Goal: Task Accomplishment & Management: Manage account settings

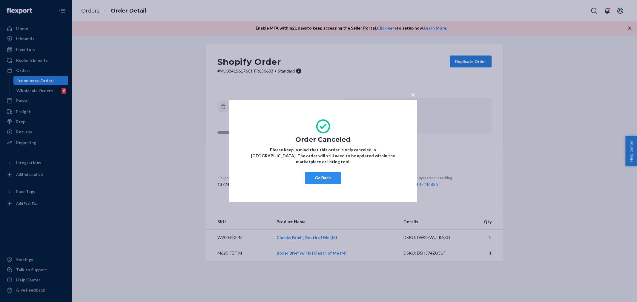
click at [26, 66] on div "× Order Canceled Please keep in mind that this order is only canceled in [GEOGR…" at bounding box center [318, 151] width 637 height 302
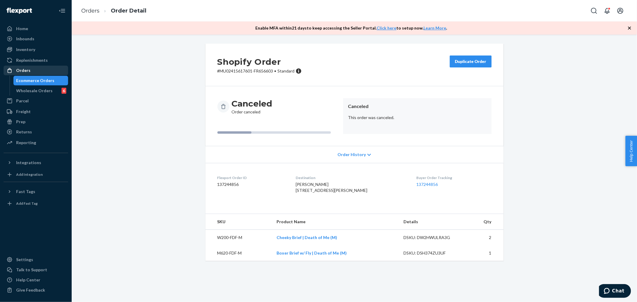
click at [26, 70] on div "Orders" at bounding box center [23, 71] width 14 height 6
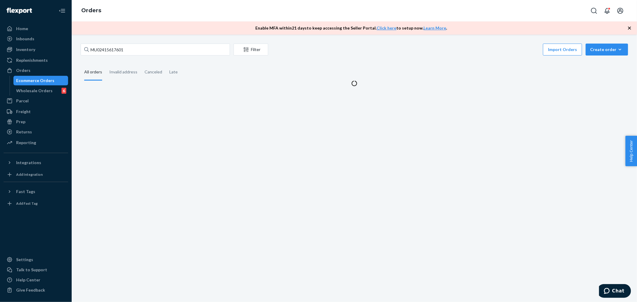
click at [149, 42] on div "MU02415617601 Filter Import Orders Create order Ecommerce order Removal order A…" at bounding box center [355, 169] width 566 height 268
click at [148, 44] on input "MU02415617601" at bounding box center [155, 50] width 149 height 12
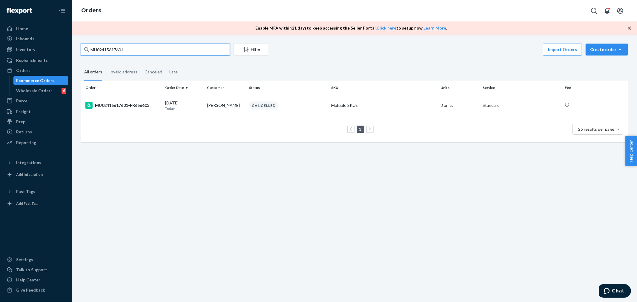
paste input "5852"
type input "MU02415615852"
click at [137, 102] on div "MU02415615852-FR654863" at bounding box center [122, 105] width 75 height 7
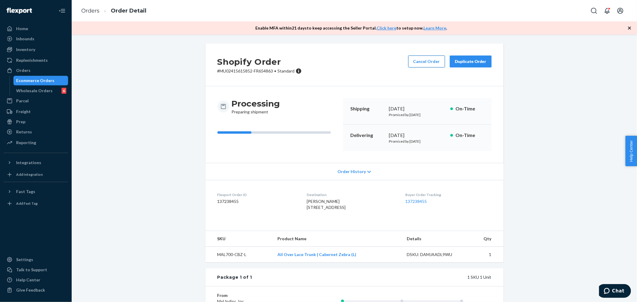
click at [425, 58] on button "Cancel Order" at bounding box center [426, 62] width 37 height 12
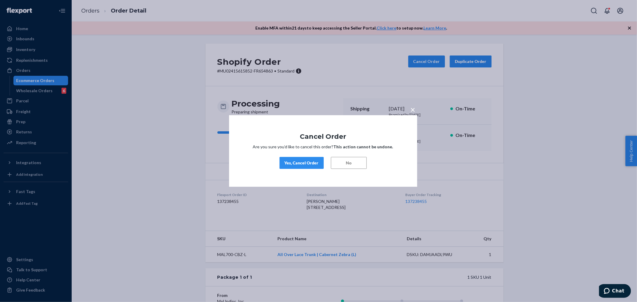
click at [308, 163] on div "Yes, Cancel Order" at bounding box center [302, 163] width 34 height 6
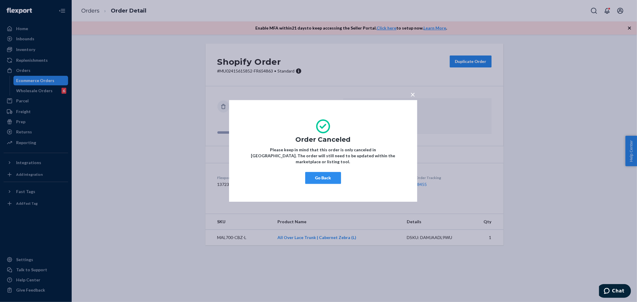
click at [20, 69] on div "× Order Canceled Please keep in mind that this order is only canceled in [GEOGR…" at bounding box center [318, 151] width 637 height 302
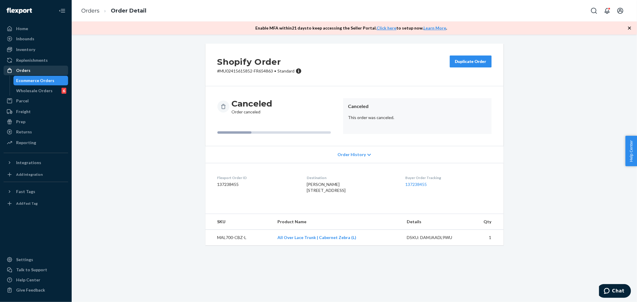
click at [20, 69] on div "Orders" at bounding box center [23, 71] width 14 height 6
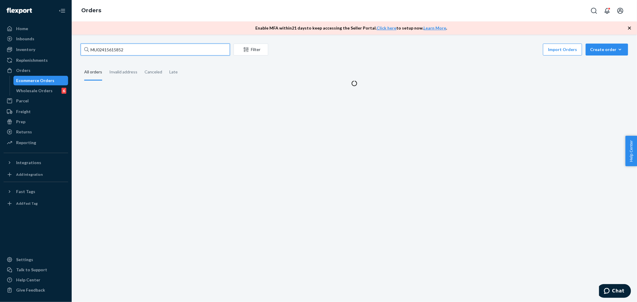
click at [154, 49] on input "MU02415615852" at bounding box center [155, 50] width 149 height 12
click at [153, 49] on input "MU02415615852" at bounding box center [155, 50] width 149 height 12
paste input "7587"
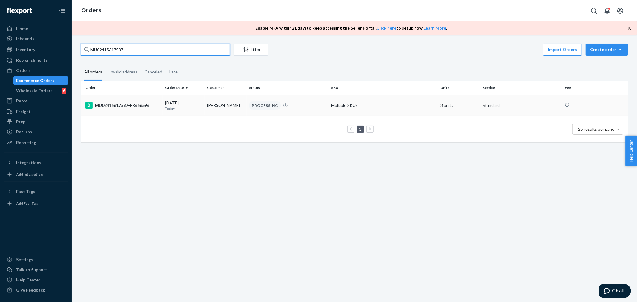
type input "MU02415617587"
click at [123, 103] on div "MU02415617587-FR656596" at bounding box center [122, 105] width 75 height 7
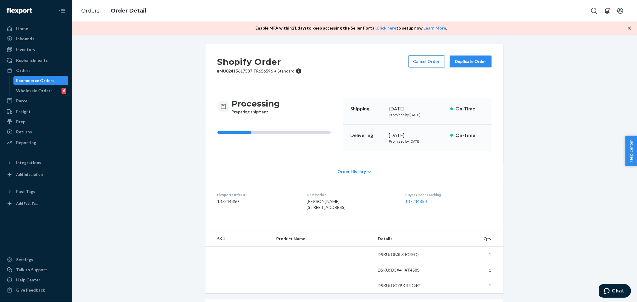
click at [414, 64] on button "Cancel Order" at bounding box center [426, 62] width 37 height 12
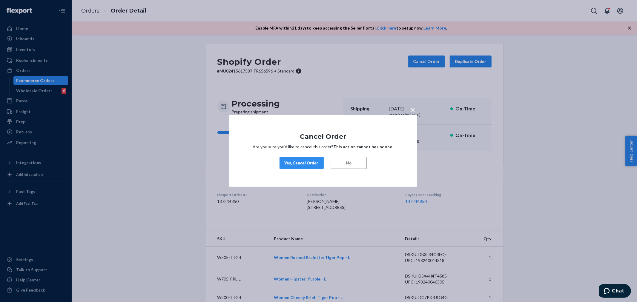
click at [313, 163] on div "Yes, Cancel Order" at bounding box center [302, 163] width 34 height 6
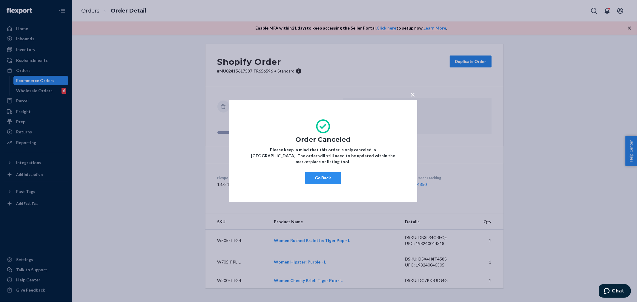
click at [22, 69] on div "× Order Canceled Please keep in mind that this order is only canceled in [GEOGR…" at bounding box center [318, 151] width 637 height 302
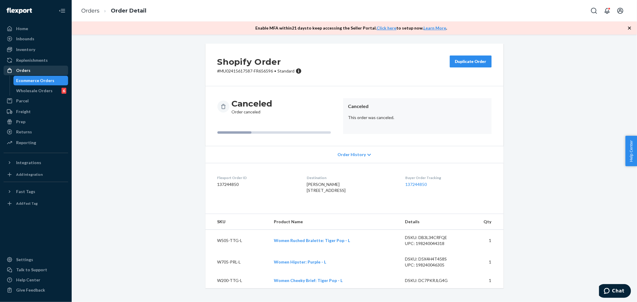
click at [22, 69] on div "Orders" at bounding box center [23, 71] width 14 height 6
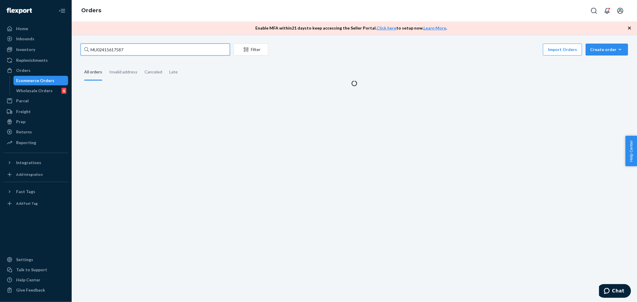
click at [166, 47] on input "MU02415617587" at bounding box center [155, 50] width 149 height 12
paste input "40"
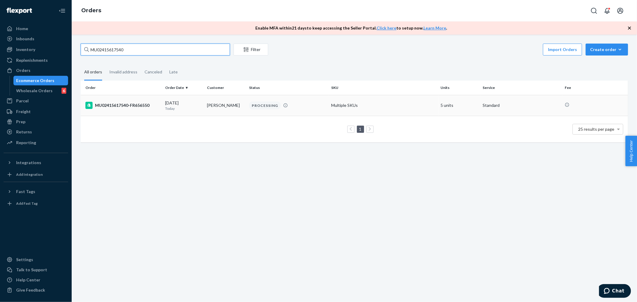
type input "MU02415617540"
click at [117, 105] on div "MU02415617540-FR656550" at bounding box center [122, 105] width 75 height 7
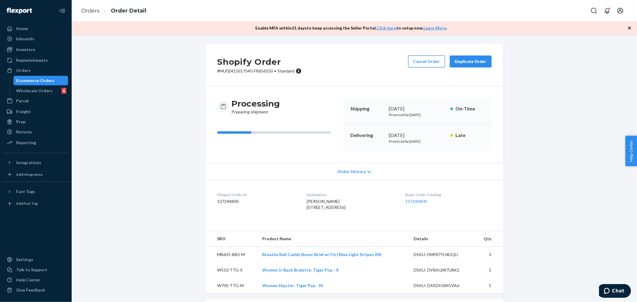
click at [422, 61] on button "Cancel Order" at bounding box center [426, 62] width 37 height 12
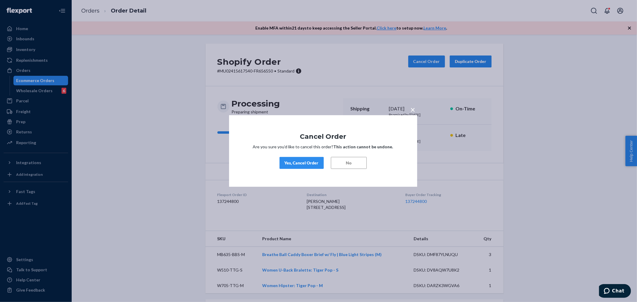
click at [307, 163] on div "Yes, Cancel Order" at bounding box center [302, 163] width 34 height 6
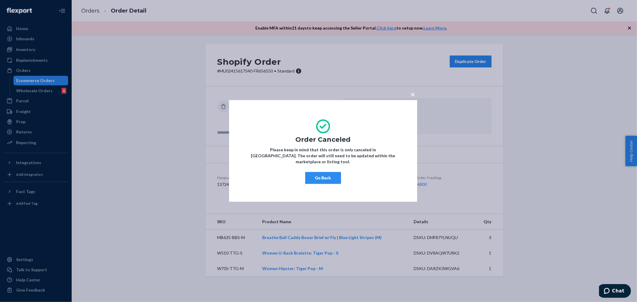
click at [13, 65] on div "× Order Canceled Please keep in mind that this order is only canceled in [GEOGR…" at bounding box center [318, 151] width 637 height 302
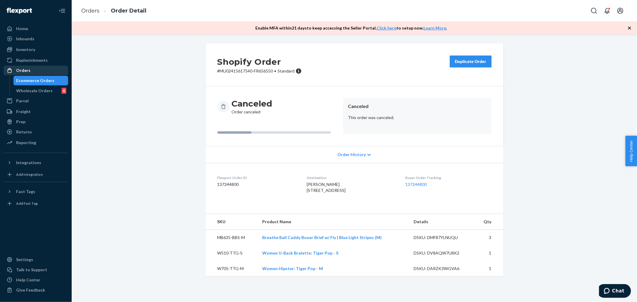
click at [15, 66] on link "Orders" at bounding box center [36, 71] width 65 height 10
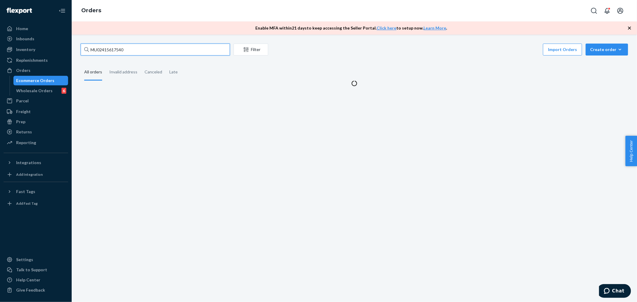
click at [194, 48] on input "MU02415617540" at bounding box center [155, 50] width 149 height 12
paste input "MU02415617651"
paste input "text"
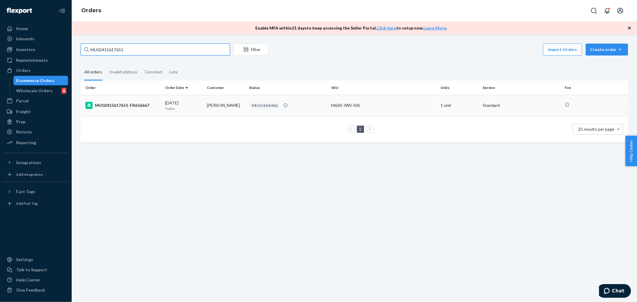
type input "MU02415617651"
click at [121, 108] on div "MU02415617651-FR656667" at bounding box center [122, 105] width 75 height 7
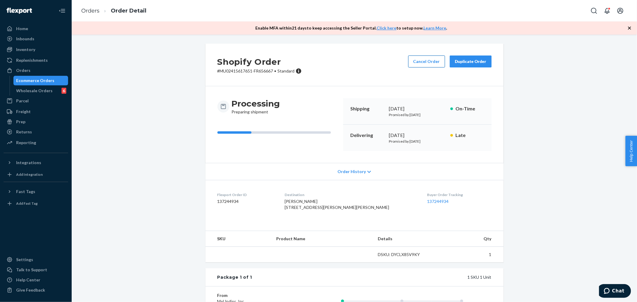
click at [412, 61] on button "Cancel Order" at bounding box center [426, 62] width 37 height 12
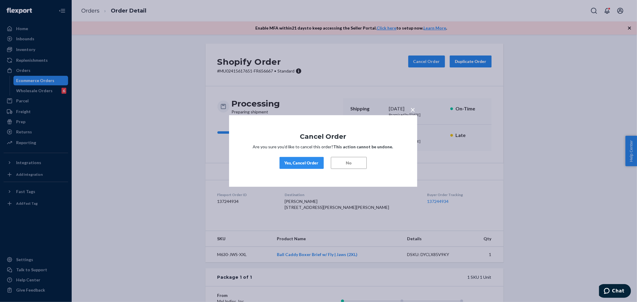
click at [308, 163] on div "Yes, Cancel Order" at bounding box center [302, 163] width 34 height 6
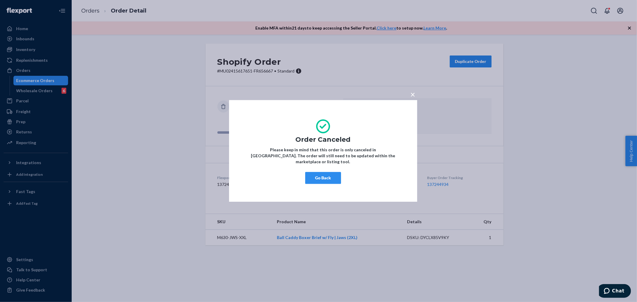
click at [20, 77] on div "× Order Canceled Please keep in mind that this order is only canceled in [GEOGR…" at bounding box center [318, 151] width 637 height 302
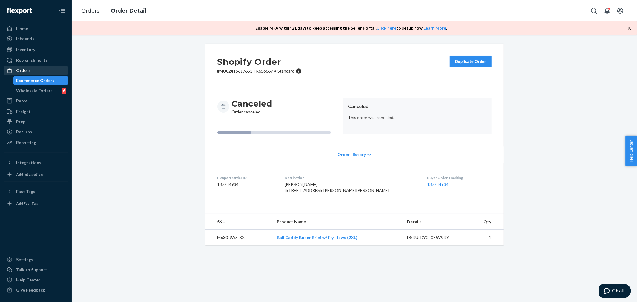
click at [19, 68] on div "Orders" at bounding box center [23, 71] width 14 height 6
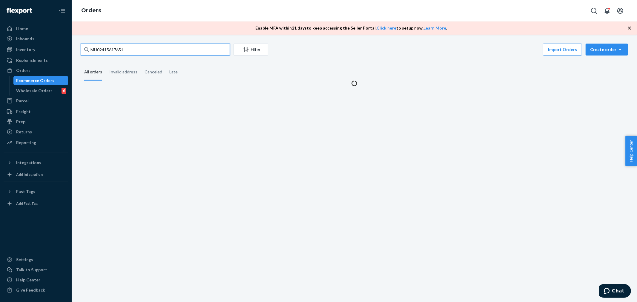
click at [169, 50] on input "MU02415617651" at bounding box center [155, 50] width 149 height 12
paste input "305"
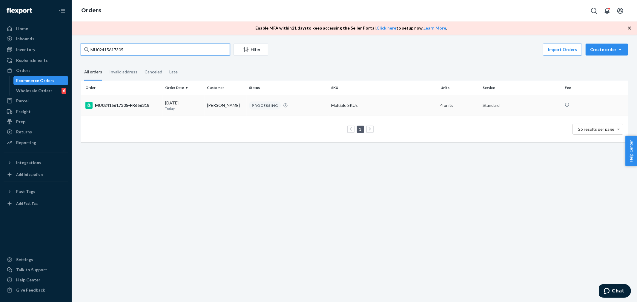
type input "MU02415617305"
click at [127, 102] on div "MU02415617305-FR656318" at bounding box center [122, 105] width 75 height 7
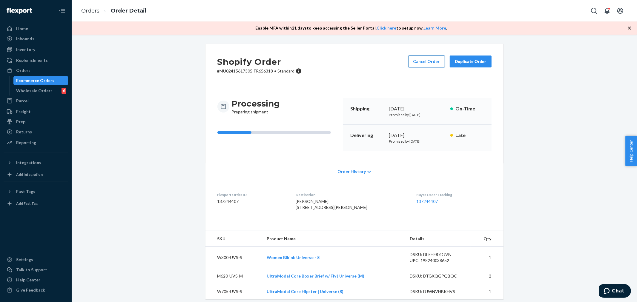
click at [414, 57] on button "Cancel Order" at bounding box center [426, 62] width 37 height 12
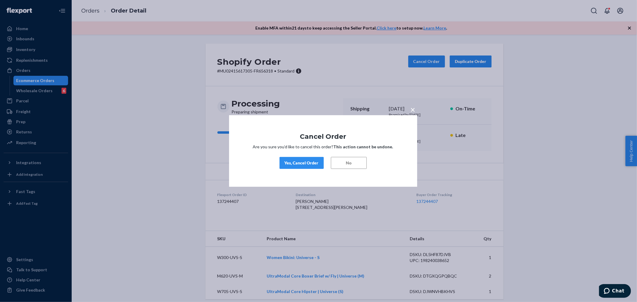
click at [313, 163] on div "Yes, Cancel Order" at bounding box center [302, 163] width 34 height 6
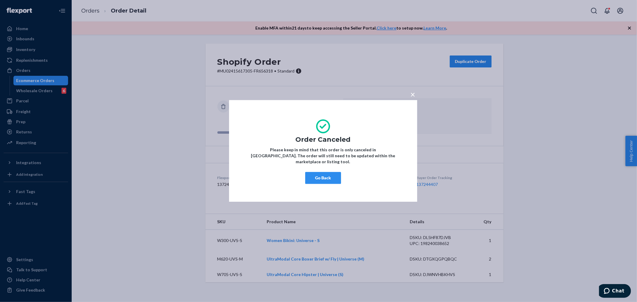
click at [13, 67] on div "× Order Canceled Please keep in mind that this order is only canceled in [GEOGR…" at bounding box center [318, 151] width 637 height 302
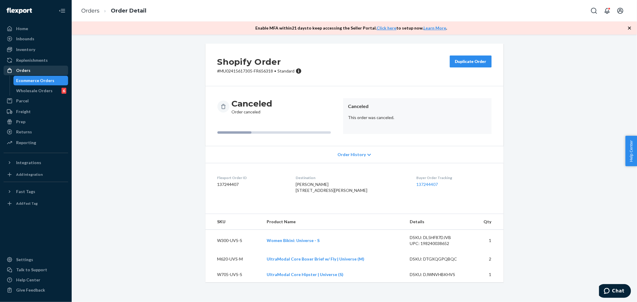
click at [24, 68] on div "Orders" at bounding box center [23, 71] width 14 height 6
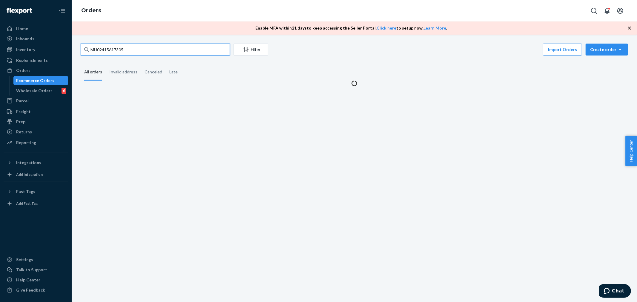
click at [118, 48] on input "MU02415617305" at bounding box center [155, 50] width 149 height 12
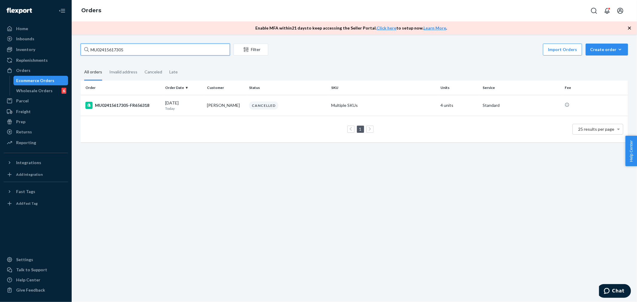
click at [118, 48] on input "MU02415617305" at bounding box center [155, 50] width 149 height 12
paste input "641"
type input "MU02415616415"
click at [123, 108] on div "MU02415616415-FR655429" at bounding box center [122, 105] width 75 height 7
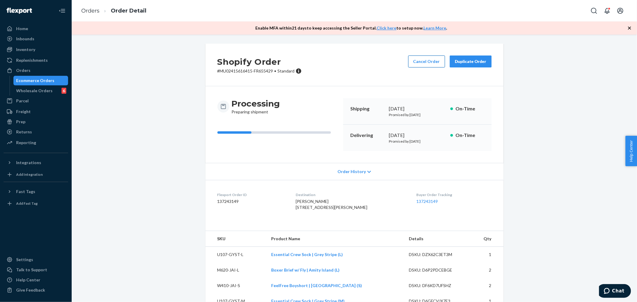
click at [423, 62] on button "Cancel Order" at bounding box center [426, 62] width 37 height 12
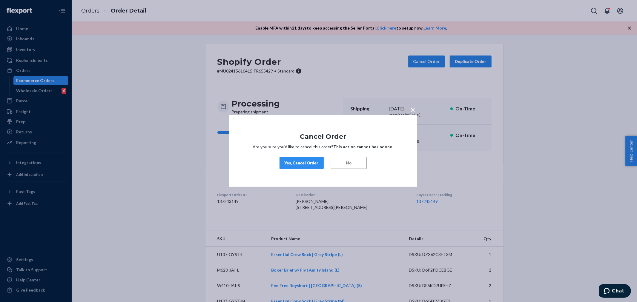
click at [307, 165] on div "Yes, Cancel Order" at bounding box center [302, 163] width 34 height 6
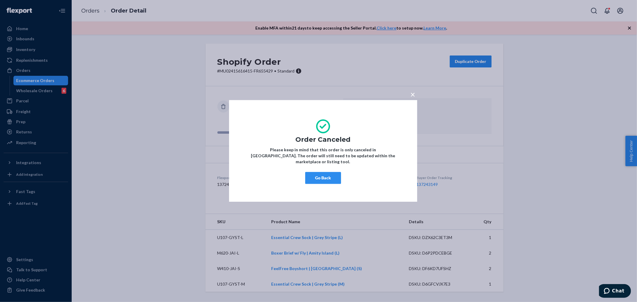
click at [31, 71] on div "× Order Canceled Please keep in mind that this order is only canceled in [GEOGR…" at bounding box center [318, 151] width 637 height 302
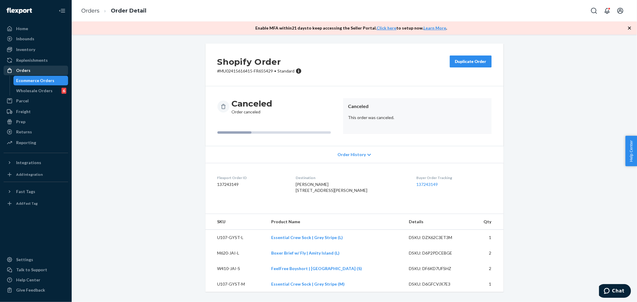
click at [27, 69] on div "Orders" at bounding box center [23, 71] width 14 height 6
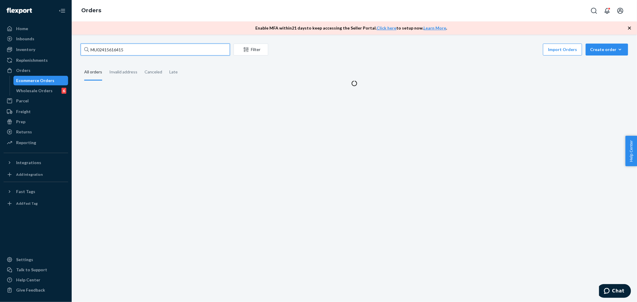
click at [160, 51] on input "MU02415616415" at bounding box center [155, 50] width 149 height 12
click at [159, 51] on input "MU02415616415" at bounding box center [155, 50] width 149 height 12
paste input "MU02415617555"
click at [135, 50] on input "MU02415616415MU02415617555" at bounding box center [155, 50] width 149 height 12
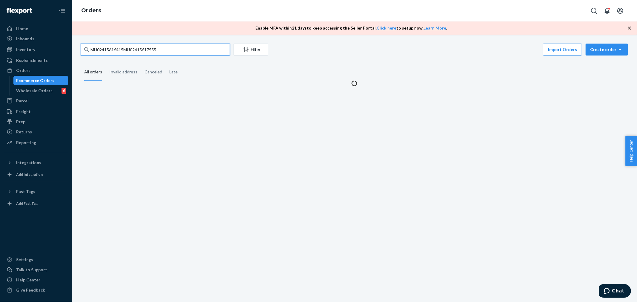
click at [135, 50] on input "MU02415616415MU02415617555" at bounding box center [155, 50] width 149 height 12
click at [134, 49] on input "MU02415616415MU02415617555" at bounding box center [155, 50] width 149 height 12
paste input "MU02415617555"
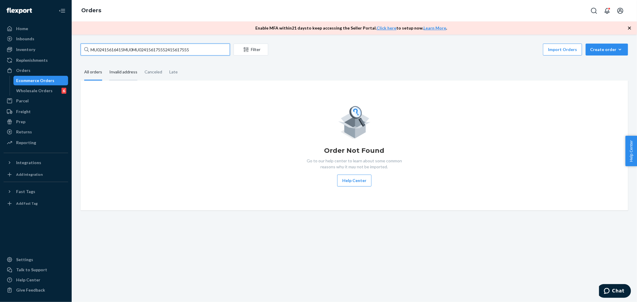
paste input "text"
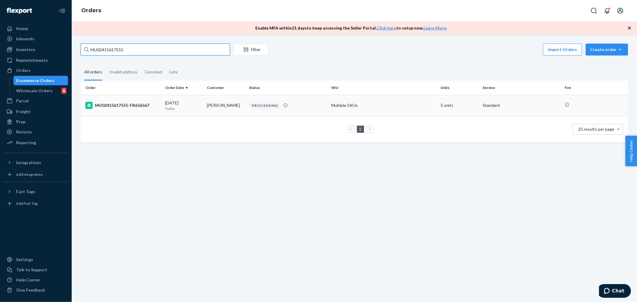
type input "MU02415617555"
click at [124, 105] on div "MU02415617555-FR656567" at bounding box center [122, 105] width 75 height 7
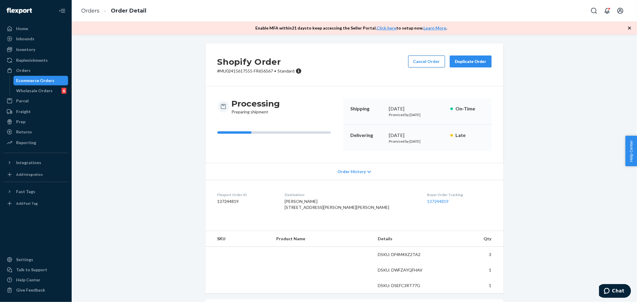
click at [418, 61] on button "Cancel Order" at bounding box center [426, 62] width 37 height 12
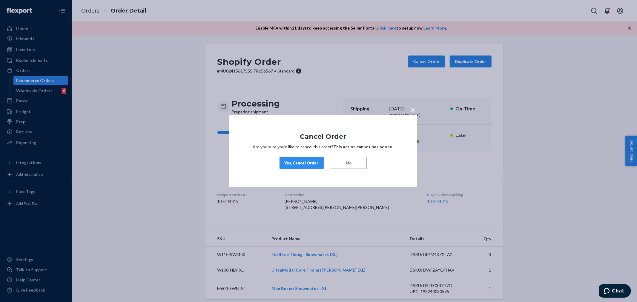
click at [304, 165] on div "Yes, Cancel Order" at bounding box center [302, 163] width 34 height 6
